Goal: Task Accomplishment & Management: Check status

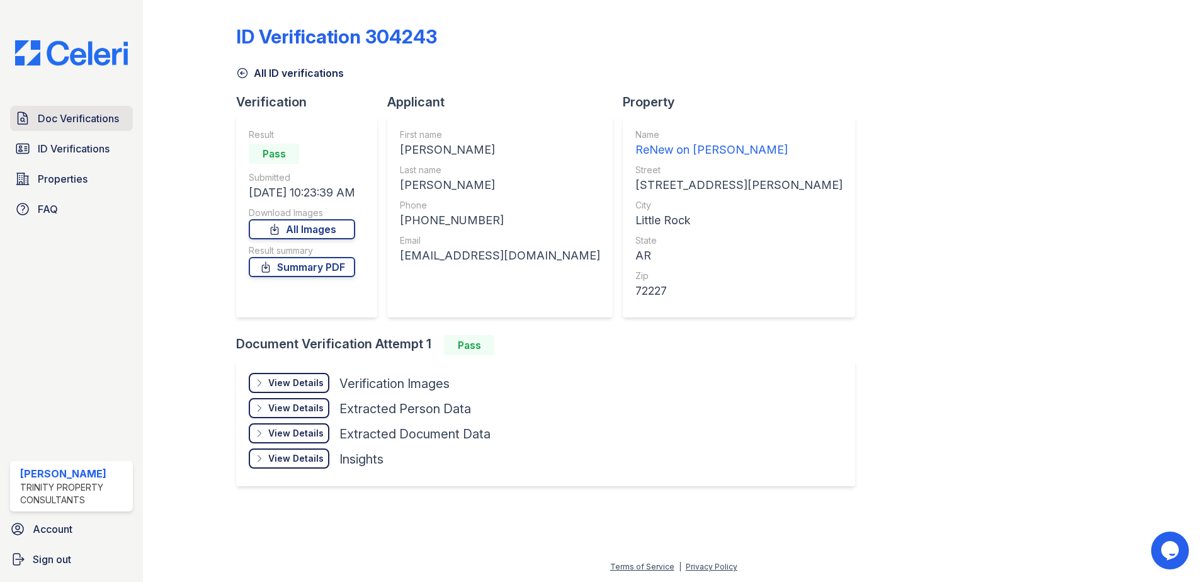
click at [72, 117] on span "Doc Verifications" at bounding box center [78, 118] width 81 height 15
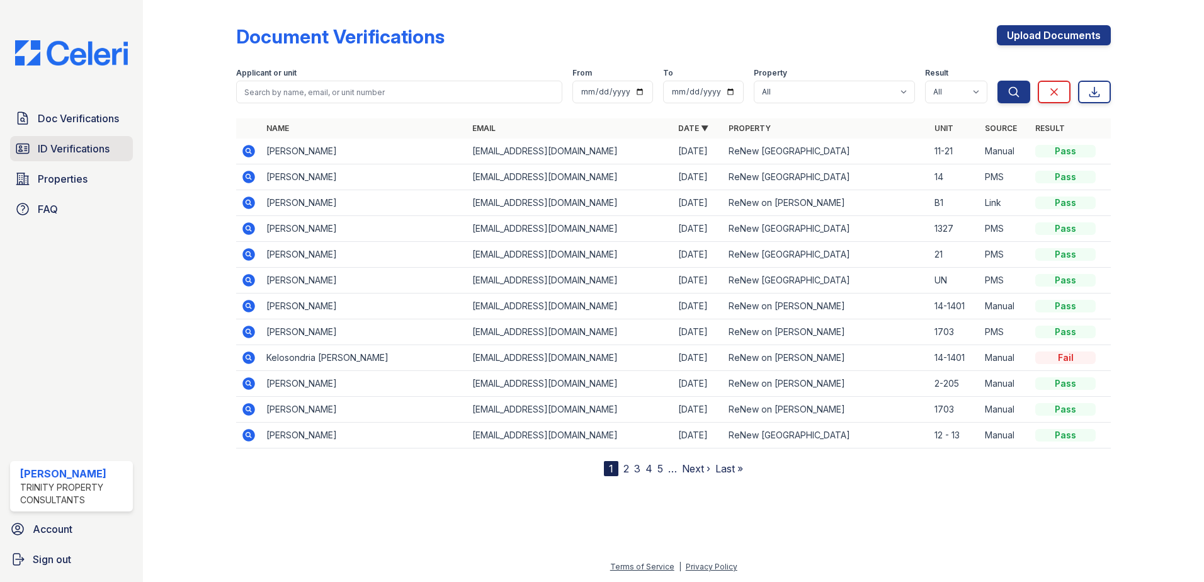
click at [50, 149] on span "ID Verifications" at bounding box center [74, 148] width 72 height 15
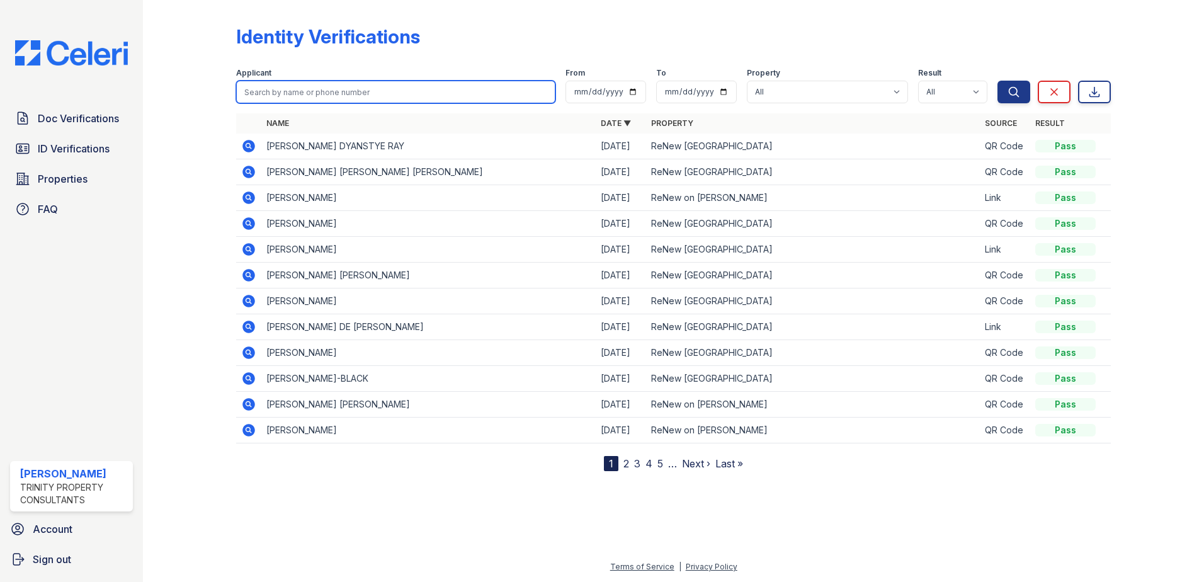
click at [287, 88] on input "search" at bounding box center [395, 92] width 319 height 23
type input "[PERSON_NAME]"
click at [997, 81] on button "Search" at bounding box center [1013, 92] width 33 height 23
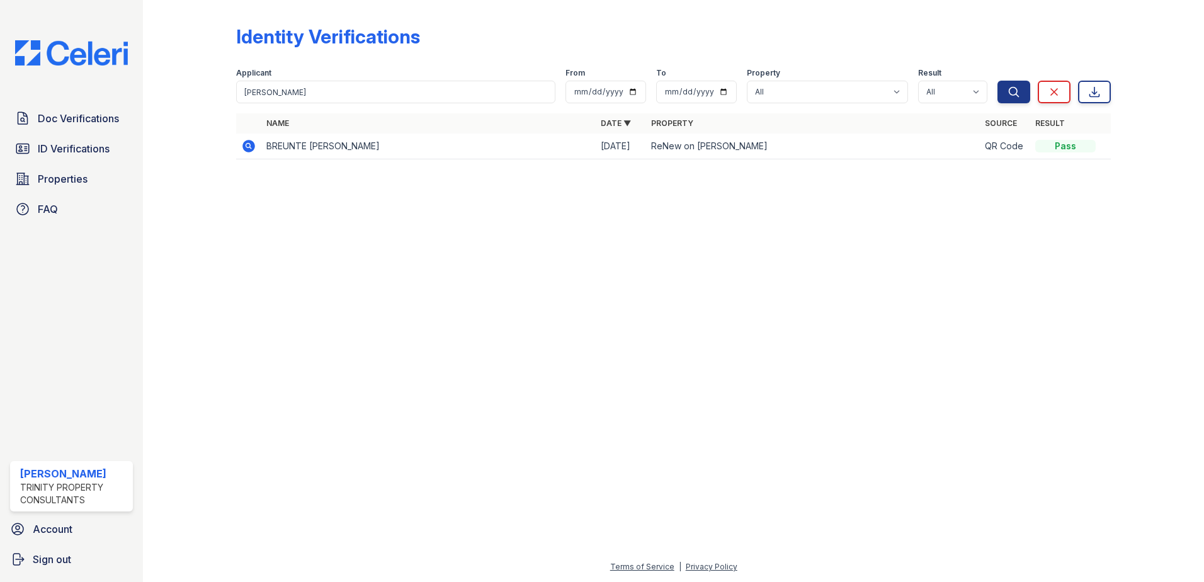
click at [244, 151] on icon at bounding box center [248, 146] width 15 height 15
